Goal: Register for event/course

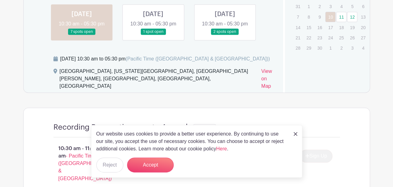
scroll to position [409, 0]
click at [225, 35] on link at bounding box center [225, 35] width 0 height 0
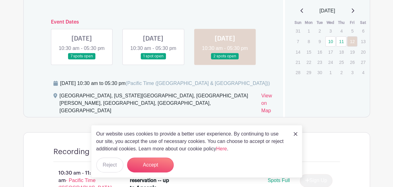
scroll to position [382, 0]
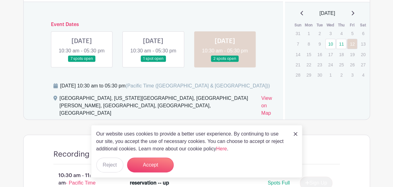
click at [150, 26] on div "Event Dates WED Sep 10, 2025 10:30 am - 05:30 pm 7 spots open THU Sep 11, 2025 …" at bounding box center [153, 42] width 245 height 51
click at [153, 62] on link at bounding box center [153, 62] width 0 height 0
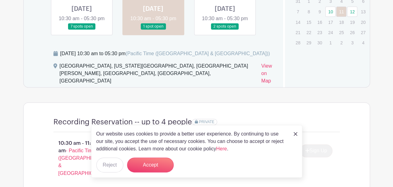
scroll to position [414, 0]
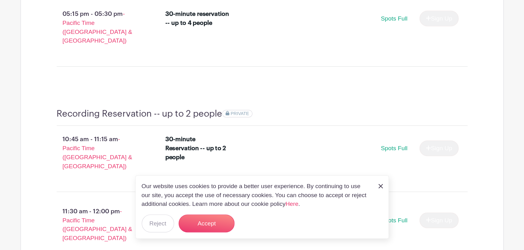
scroll to position [958, 0]
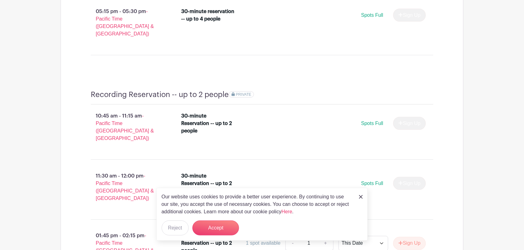
click at [360, 187] on img at bounding box center [361, 197] width 4 height 4
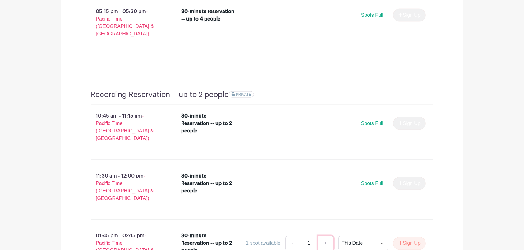
click at [326, 187] on link "+" at bounding box center [326, 243] width 16 height 15
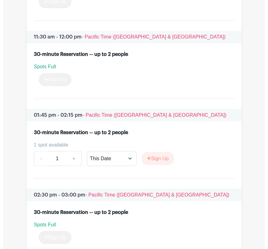
scroll to position [1385, 0]
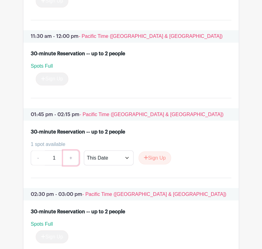
click at [72, 155] on link "+" at bounding box center [71, 157] width 16 height 15
drag, startPoint x: 148, startPoint y: 156, endPoint x: 123, endPoint y: 156, distance: 24.5
click at [123, 156] on div "- 1 + This Date Select Dates Select Dates Sign Up" at bounding box center [131, 157] width 201 height 15
click at [123, 157] on select "This Date Select Dates" at bounding box center [109, 157] width 50 height 15
click at [84, 151] on select "This Date Select Dates" at bounding box center [109, 157] width 50 height 15
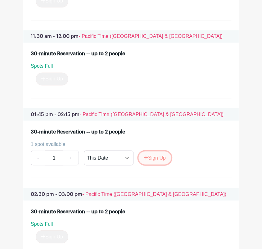
click at [148, 161] on button "Sign Up" at bounding box center [155, 157] width 33 height 13
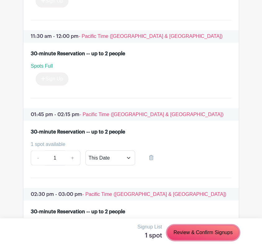
click at [183, 187] on link "Review & Confirm Signups" at bounding box center [203, 232] width 72 height 15
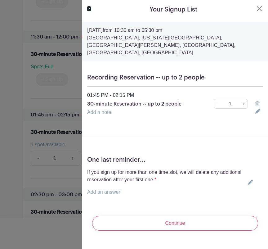
drag, startPoint x: 122, startPoint y: 219, endPoint x: 136, endPoint y: 220, distance: 14.3
click at [136, 187] on input "Continue" at bounding box center [175, 223] width 166 height 15
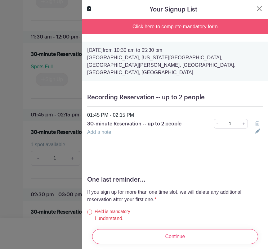
scroll to position [63, 0]
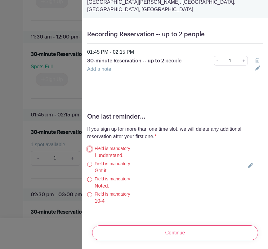
click at [87, 147] on input "I understand." at bounding box center [89, 149] width 5 height 5
radio input "true"
click at [123, 187] on input "Continue" at bounding box center [175, 232] width 166 height 15
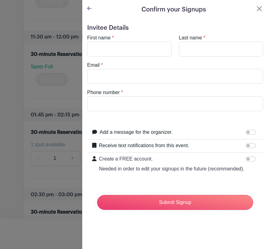
scroll to position [0, 0]
click at [113, 38] on span "*" at bounding box center [113, 37] width 2 height 5
click at [109, 45] on input "First name" at bounding box center [129, 49] width 84 height 15
type input "Vonmarie"
type input "Thomas"
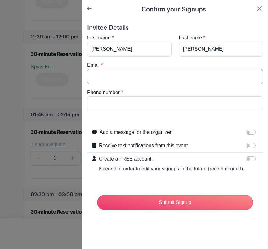
type input "vonmariet@gmail.com"
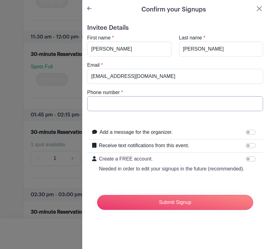
type input "7188017836"
click at [119, 71] on input "vonmariet@gmail.com" at bounding box center [175, 76] width 176 height 15
type input "Vthomas@breakawayBA.com"
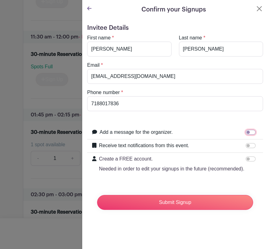
click at [246, 131] on input "Add a message for the organizer." at bounding box center [251, 132] width 10 height 5
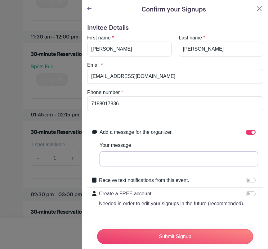
click at [229, 153] on input "Your message" at bounding box center [179, 159] width 159 height 15
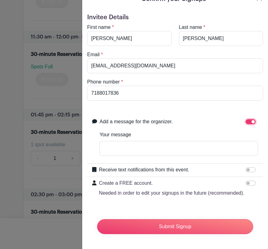
click at [246, 119] on input "Add a message for the organizer." at bounding box center [251, 121] width 10 height 5
checkbox input "false"
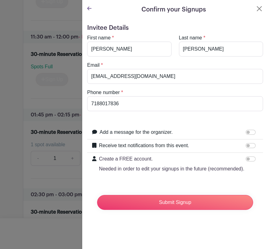
click at [222, 144] on div "Receive text notifications from this event." at bounding box center [178, 146] width 159 height 8
click at [246, 148] on input "Receive text notifications from this event." at bounding box center [251, 145] width 10 height 5
checkbox input "true"
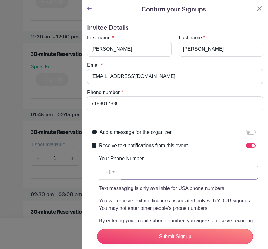
click at [229, 177] on input "Your Phone Number" at bounding box center [189, 172] width 137 height 15
type input "7188017836"
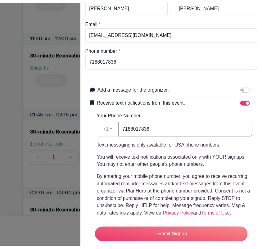
scroll to position [113, 0]
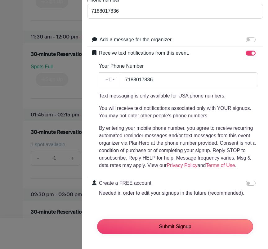
click at [188, 187] on input "Submit Signup" at bounding box center [175, 226] width 156 height 15
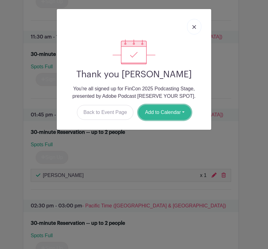
click at [154, 113] on button "Add to Calendar" at bounding box center [165, 112] width 53 height 15
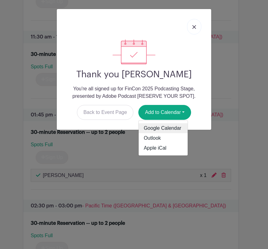
click at [153, 131] on link "Google Calendar" at bounding box center [163, 128] width 49 height 10
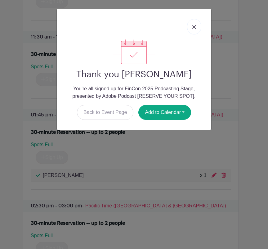
click at [196, 24] on link at bounding box center [194, 27] width 14 height 16
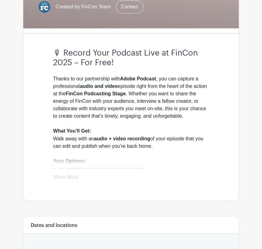
scroll to position [160, 0]
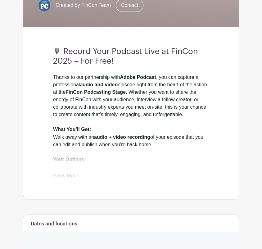
drag, startPoint x: 92, startPoint y: 79, endPoint x: 154, endPoint y: 143, distance: 89.6
click at [154, 143] on div "Thanks to our partnership with Adobe Podcast , you can capture a professional a…" at bounding box center [131, 163] width 156 height 179
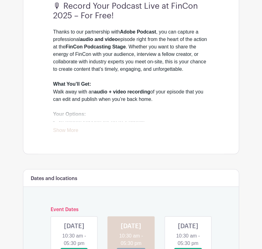
click at [63, 133] on link "Show More" at bounding box center [65, 131] width 25 height 8
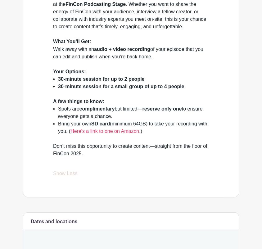
scroll to position [250, 0]
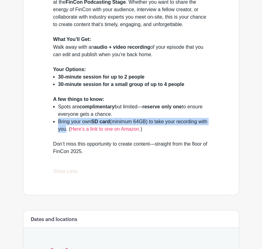
drag, startPoint x: 57, startPoint y: 120, endPoint x: 74, endPoint y: 131, distance: 19.6
click at [74, 131] on ul "Spots are complimentary but limited— reserve only one to ensure everyone gets a…" at bounding box center [131, 121] width 156 height 37
click at [74, 131] on li "Bring your own SD card (minimum 64GB) to take your recording with you. ( Here's…" at bounding box center [133, 129] width 151 height 22
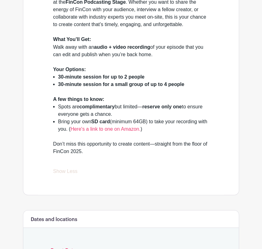
click at [87, 127] on link "Here's a link to one on Amazon." at bounding box center [105, 128] width 70 height 5
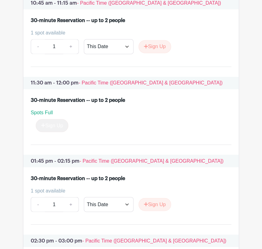
scroll to position [1359, 0]
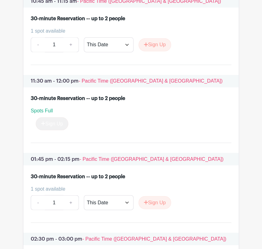
drag, startPoint x: 0, startPoint y: 0, endPoint x: 116, endPoint y: 96, distance: 150.2
click at [116, 96] on div "30-minute Reservation -- up to 2 people" at bounding box center [78, 98] width 94 height 7
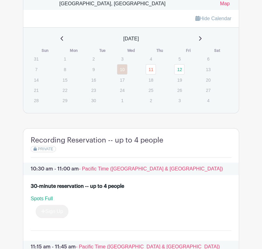
scroll to position [526, 0]
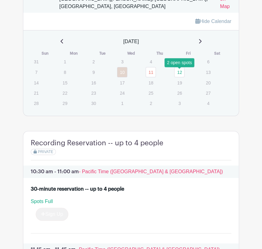
click at [179, 75] on link "12" at bounding box center [179, 72] width 10 height 10
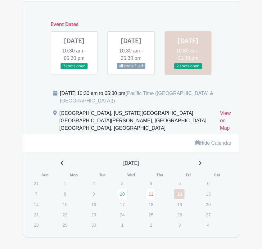
scroll to position [387, 0]
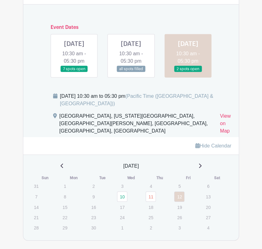
click at [131, 72] on link at bounding box center [131, 72] width 0 height 0
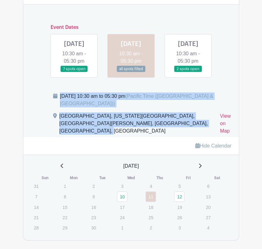
drag, startPoint x: 46, startPoint y: 96, endPoint x: 172, endPoint y: 134, distance: 131.4
click at [172, 134] on div "Dates and locations Event Dates [DATE] 10:30 am - 05:30 pm 7 spots open [DATE] …" at bounding box center [131, 62] width 216 height 150
copy div "[DATE] 10:30 am to 05:30 pm (Pacific Time ([GEOGRAPHIC_DATA] & [GEOGRAPHIC_DATA…"
